Goal: Find contact information: Find contact information

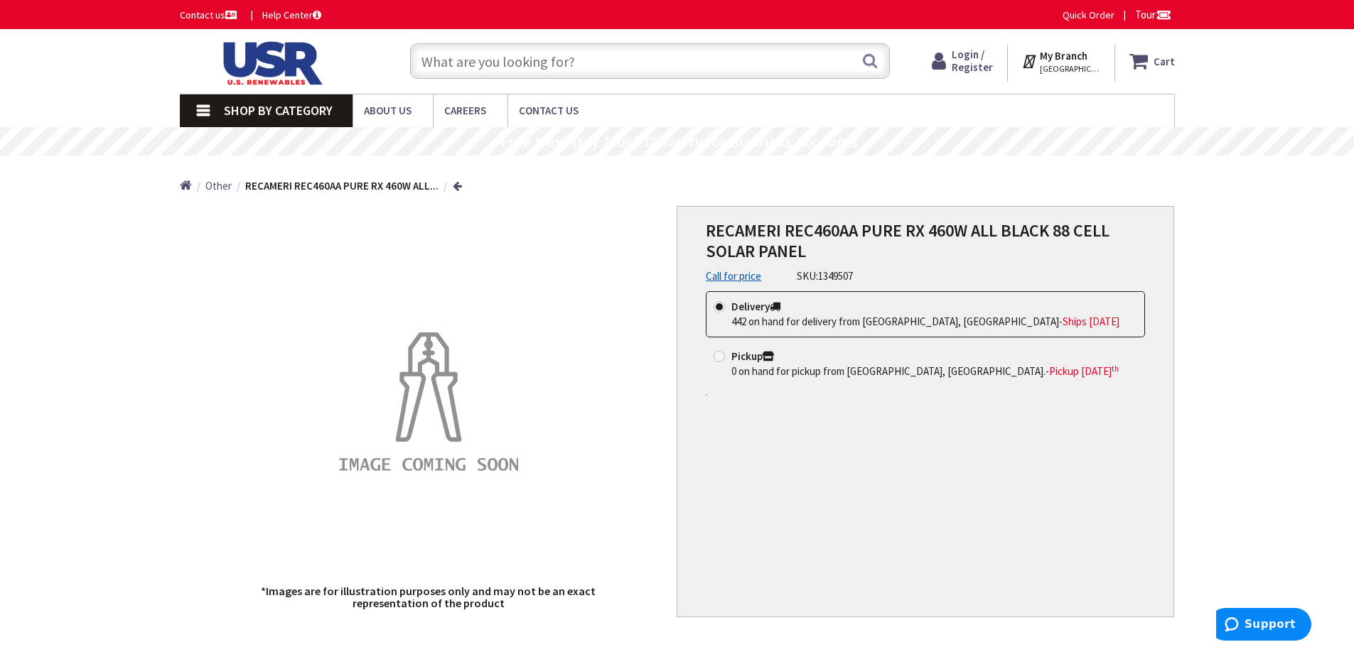
click at [597, 65] on input "text" at bounding box center [650, 61] width 480 height 36
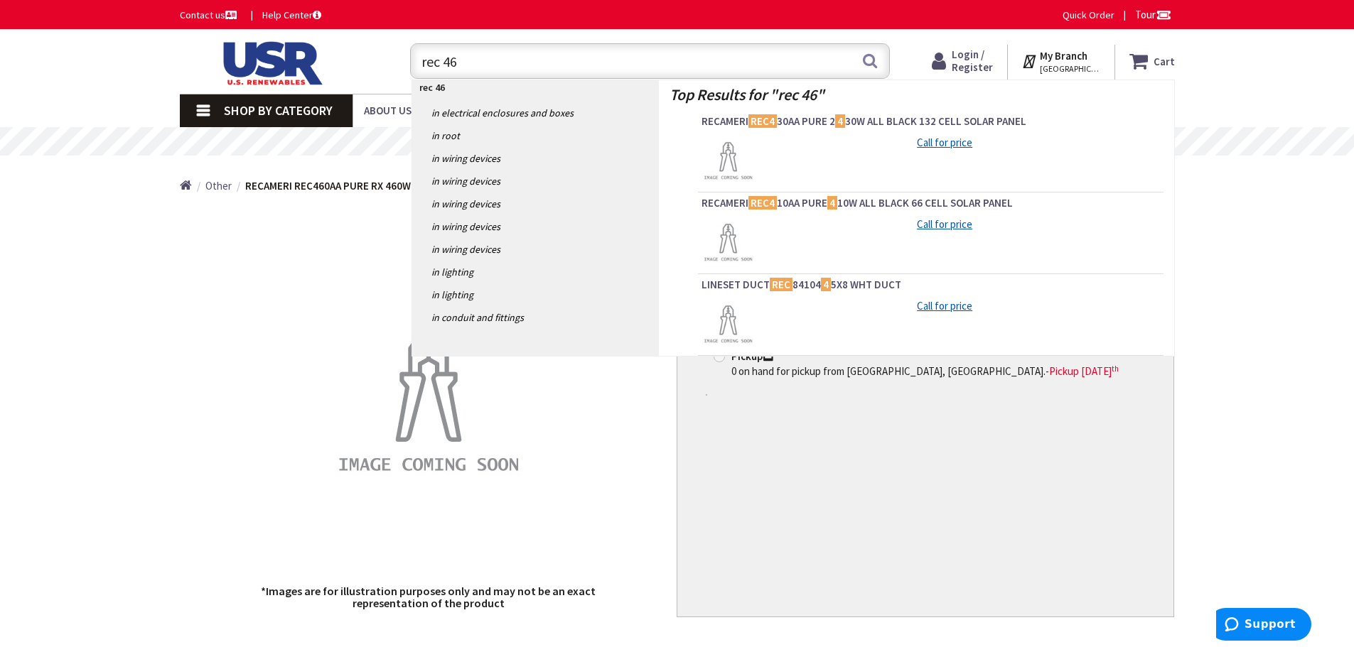
type input "rec 460"
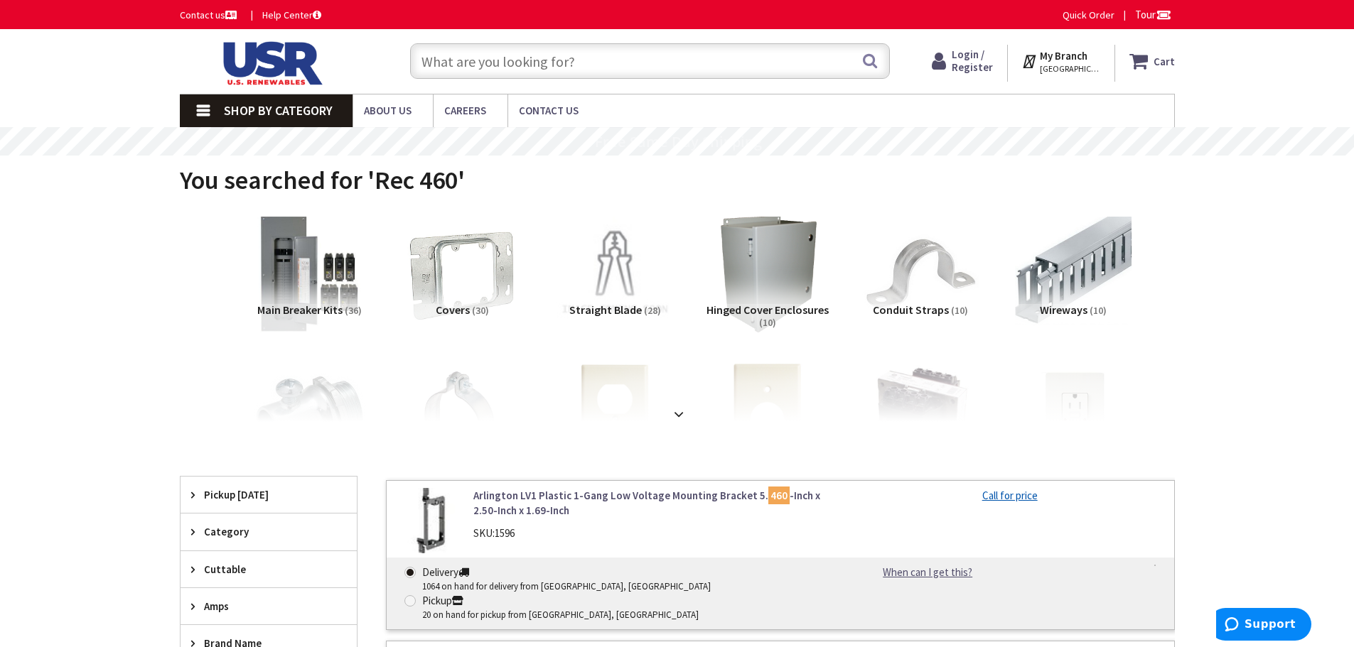
click at [594, 67] on input "text" at bounding box center [650, 61] width 480 height 36
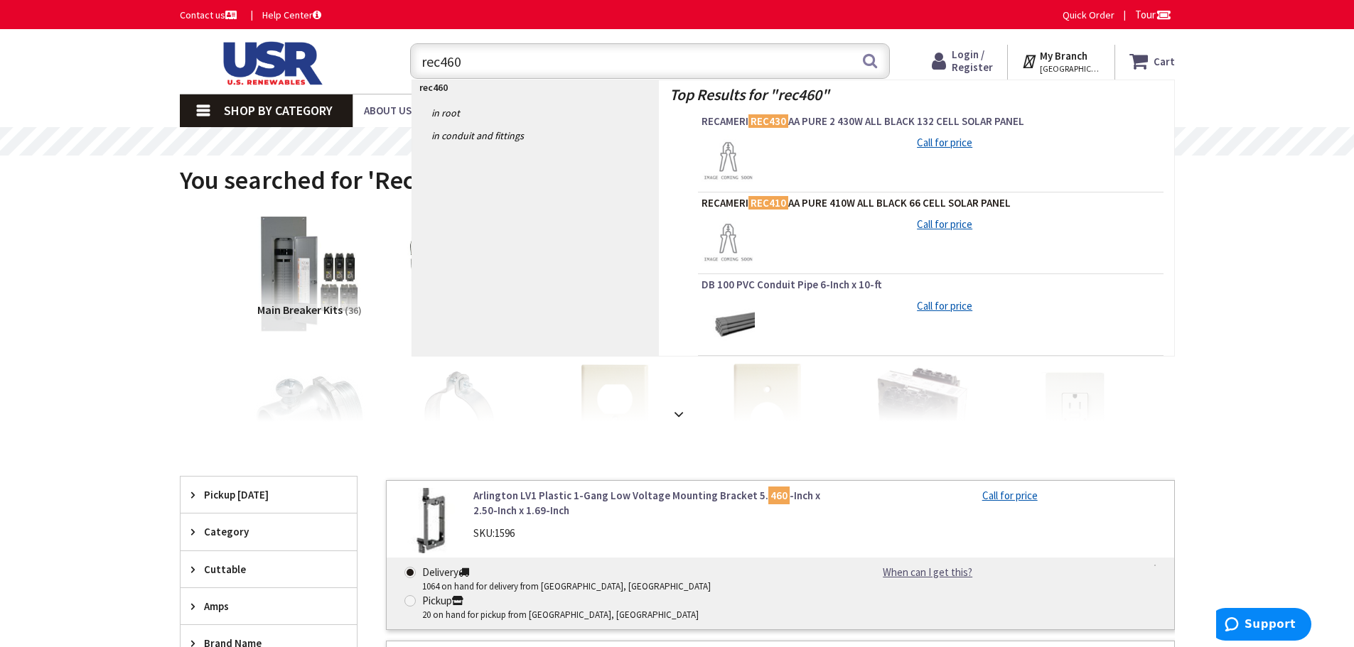
type input "rec460"
click at [802, 204] on span "RECAMERI REC410 AA PURE 410W ALL BLACK 66 CELL SOLAR PANEL" at bounding box center [930, 203] width 458 height 14
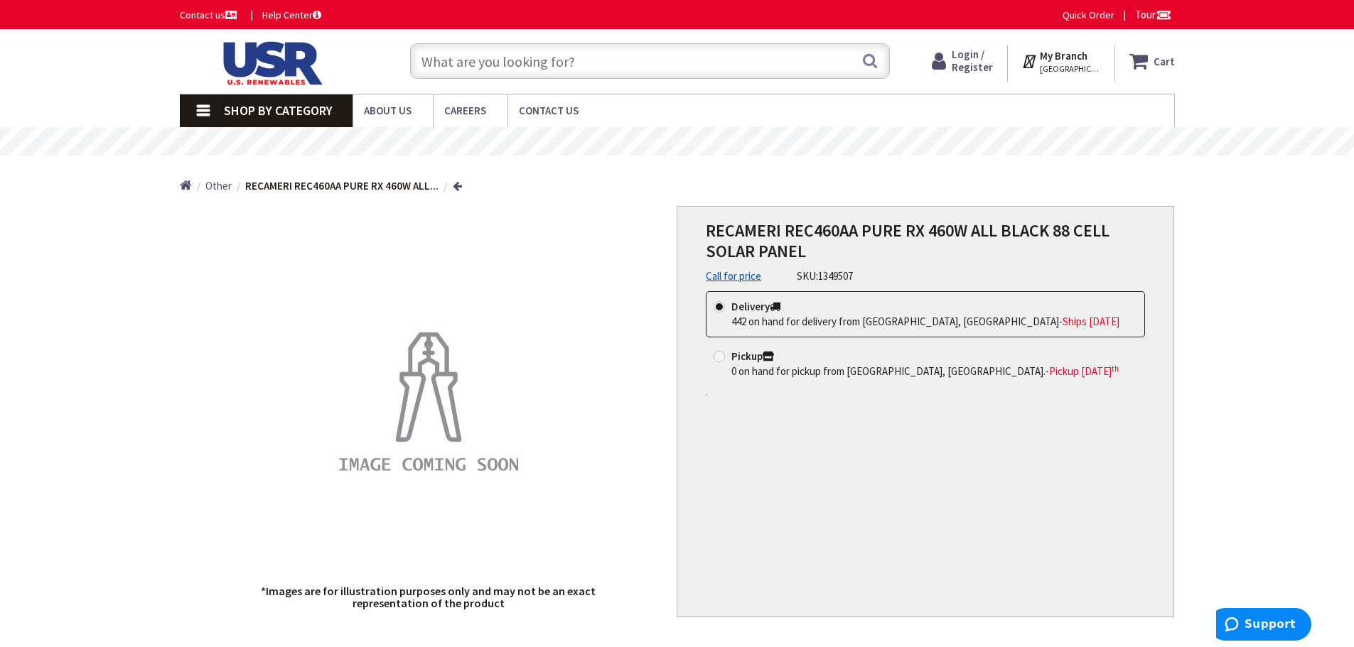
click at [750, 278] on link "Call for price" at bounding box center [733, 276] width 55 height 15
click at [724, 275] on link "Call for price" at bounding box center [733, 276] width 55 height 15
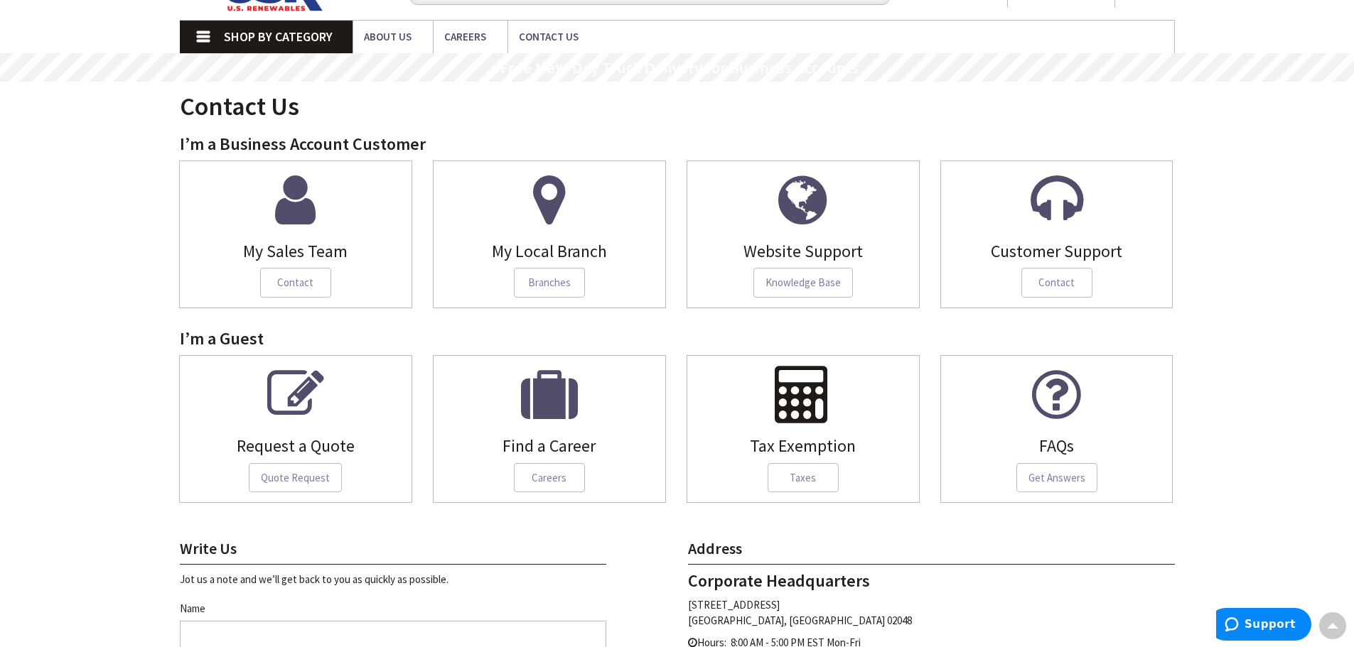
scroll to position [71, 0]
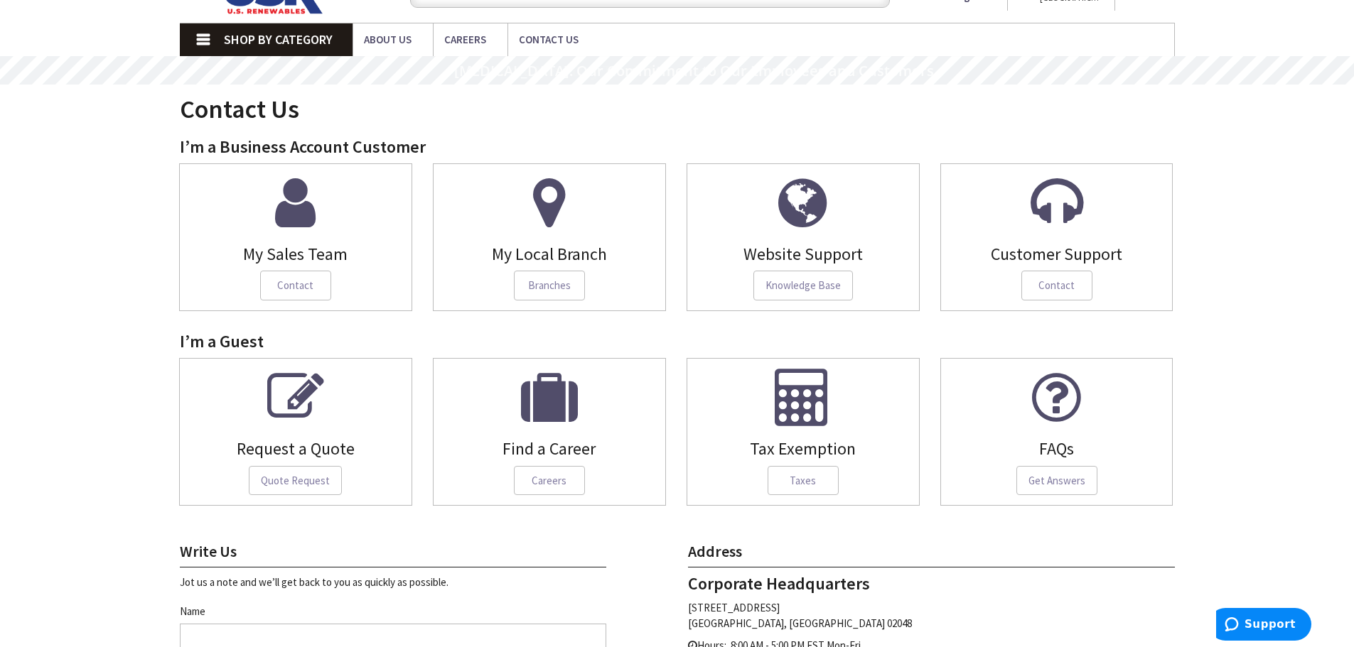
click at [286, 213] on icon at bounding box center [295, 202] width 41 height 57
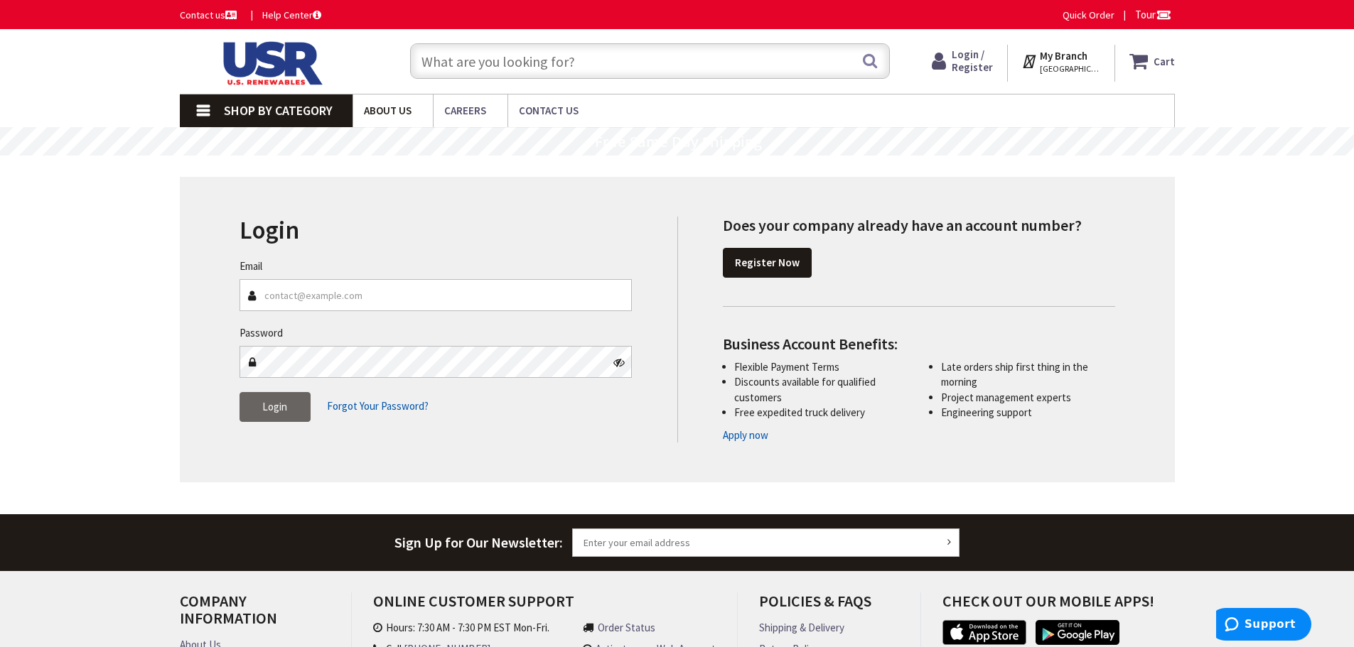
click at [396, 111] on span "About Us" at bounding box center [388, 111] width 48 height 14
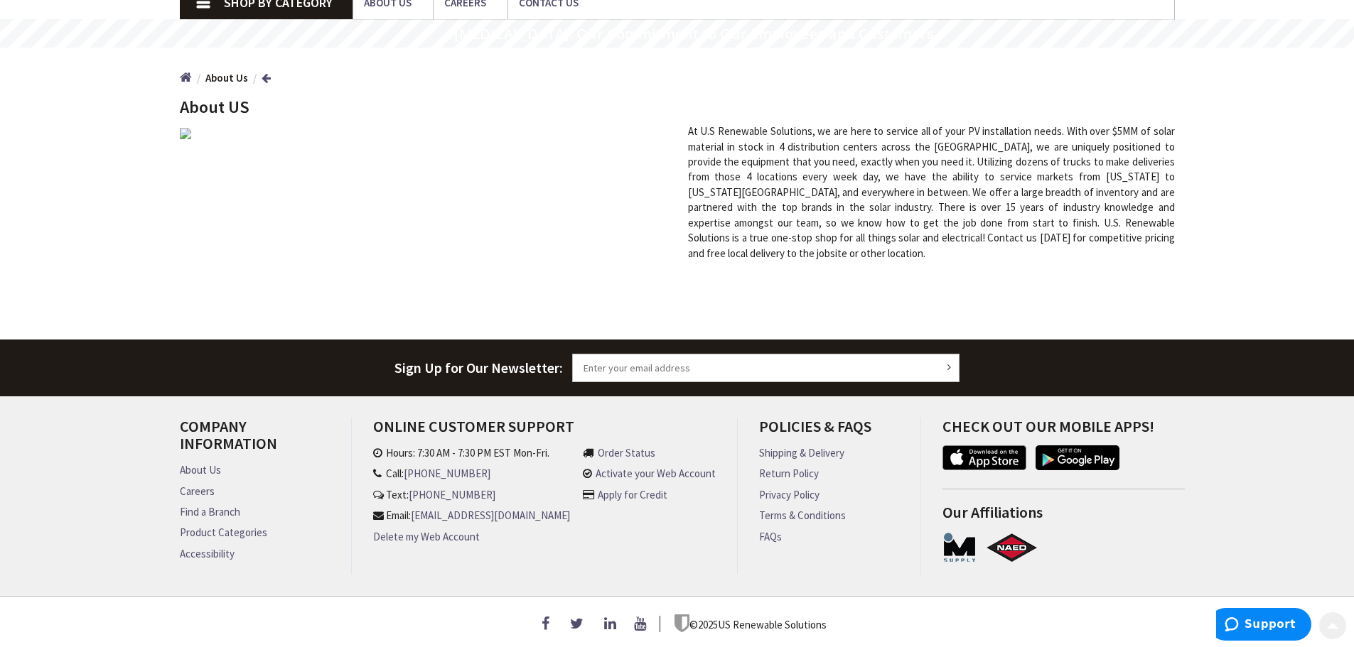
scroll to position [117, 0]
